Goal: Check status: Check status

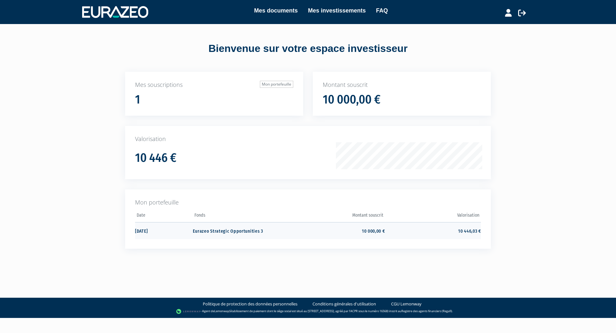
click at [464, 234] on td "10 446,03 €" at bounding box center [433, 230] width 96 height 17
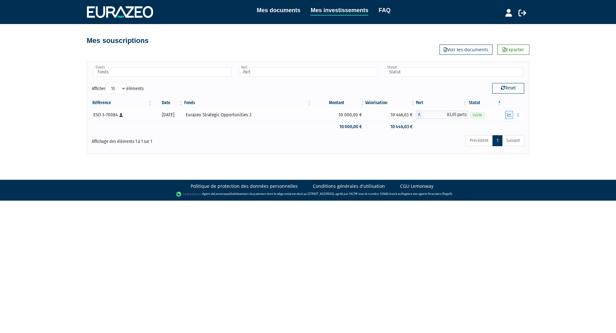
click at [507, 115] on icon "button" at bounding box center [509, 115] width 4 height 4
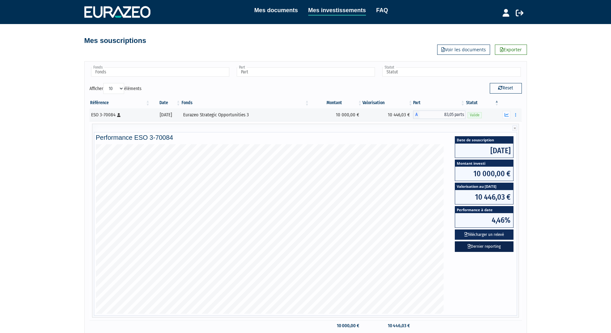
click at [464, 247] on link "Dernier reporting" at bounding box center [484, 247] width 59 height 11
